Goal: Complete application form

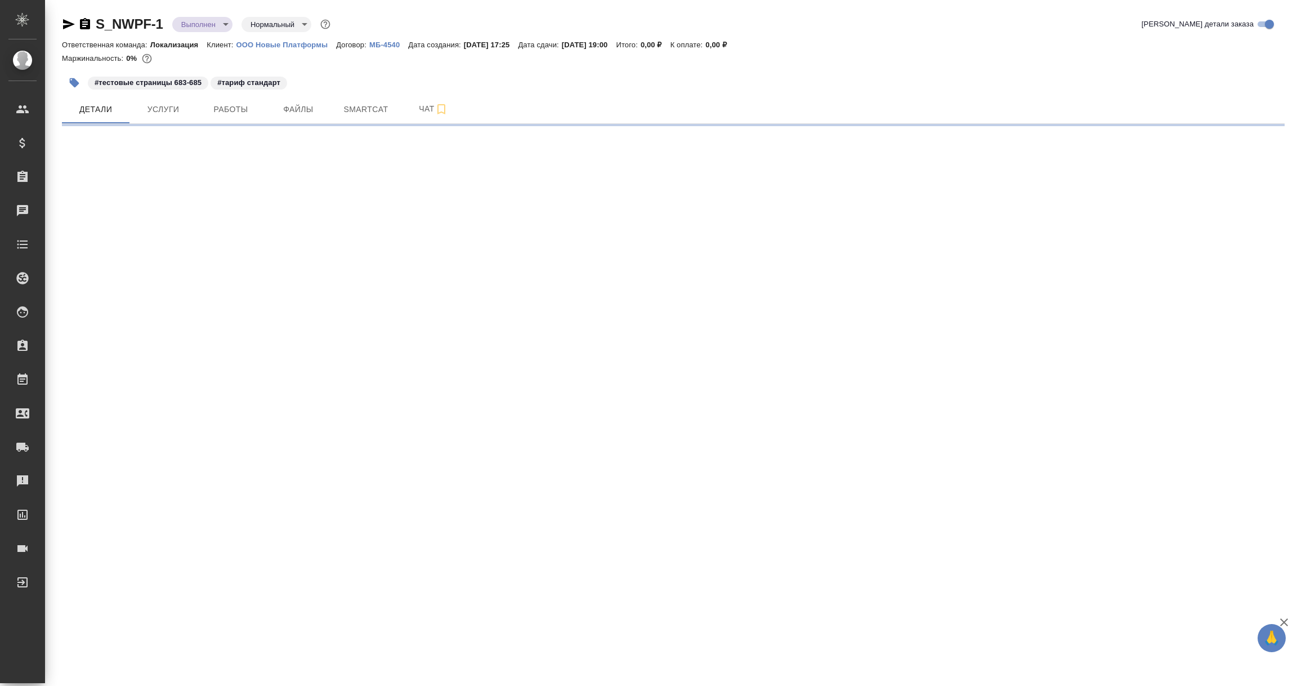
select select "RU"
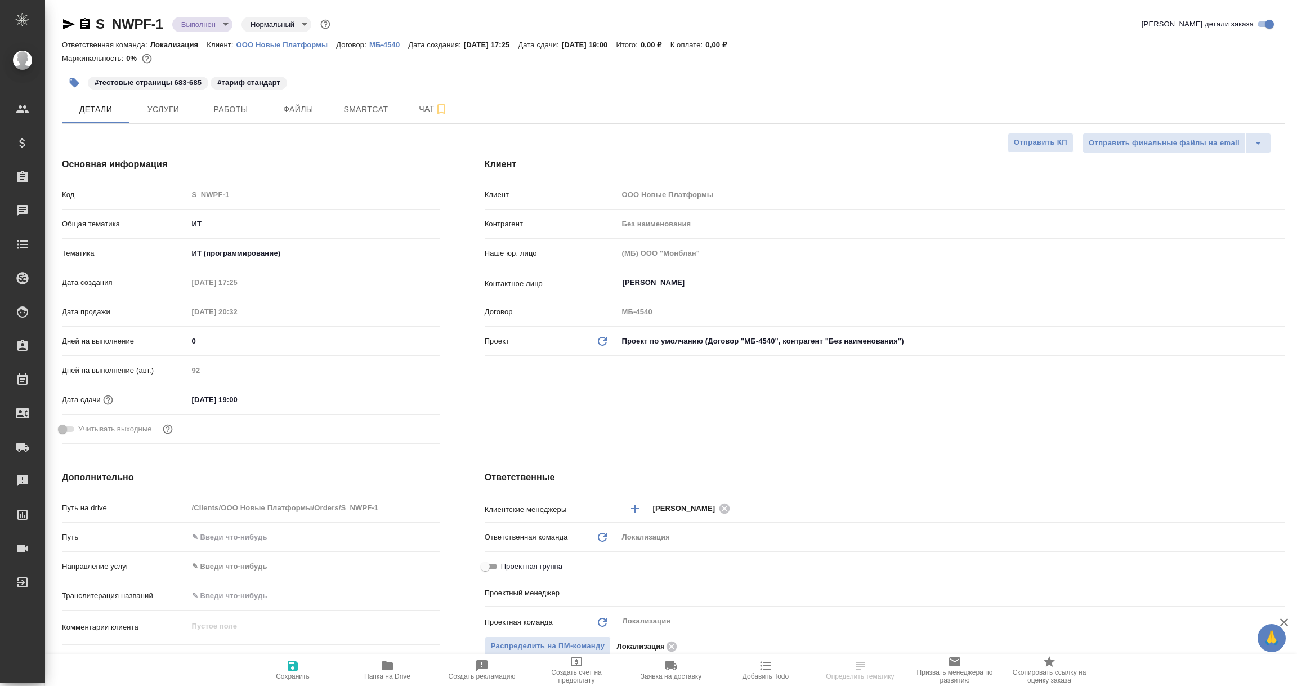
type input "[PERSON_NAME]"
type input "Касаткина Александра"
click at [69, 26] on icon "button" at bounding box center [69, 24] width 12 height 10
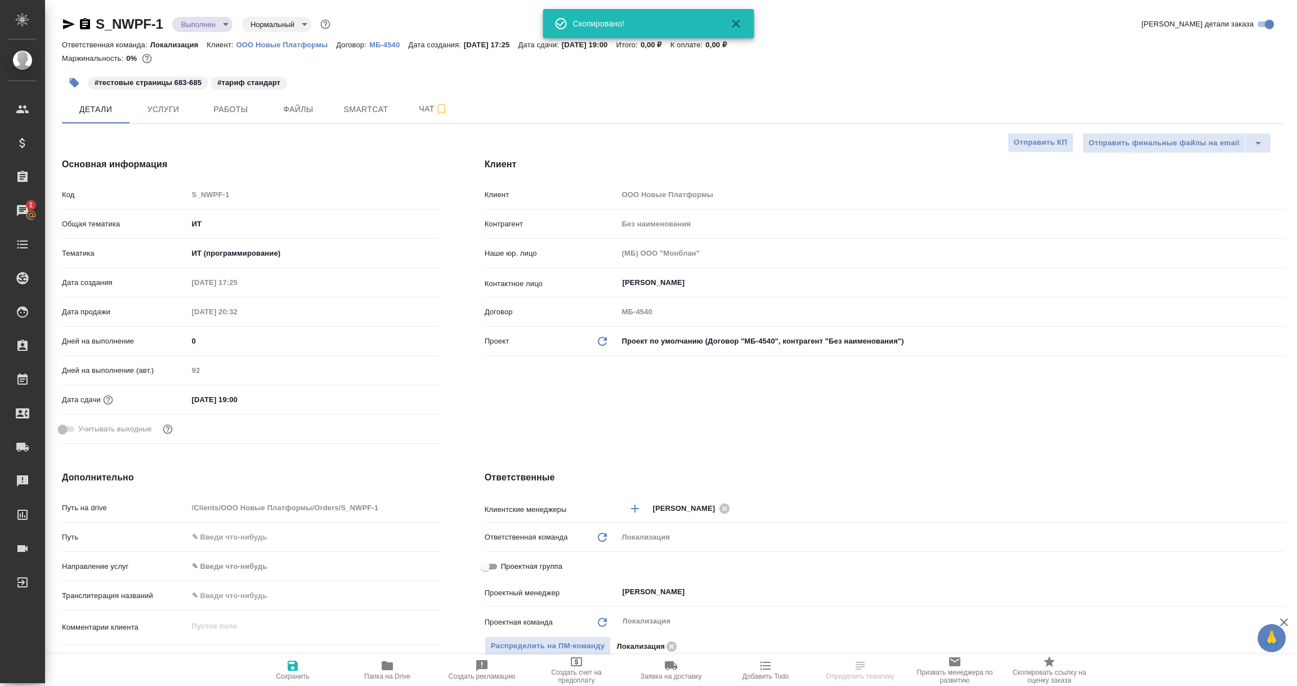
select select "RU"
type textarea "x"
